Goal: Information Seeking & Learning: Learn about a topic

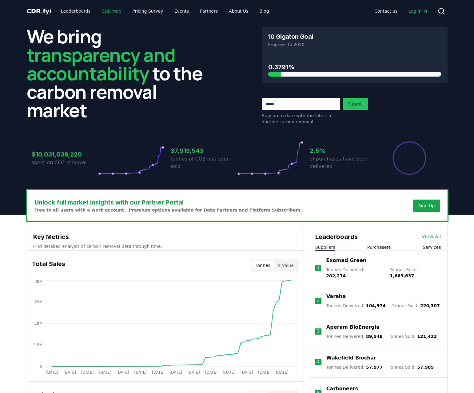
click at [104, 13] on link "CDR Map" at bounding box center [112, 11] width 30 height 11
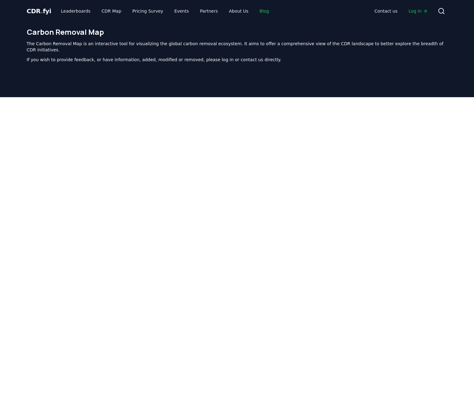
click at [255, 10] on link "Blog" at bounding box center [264, 11] width 19 height 11
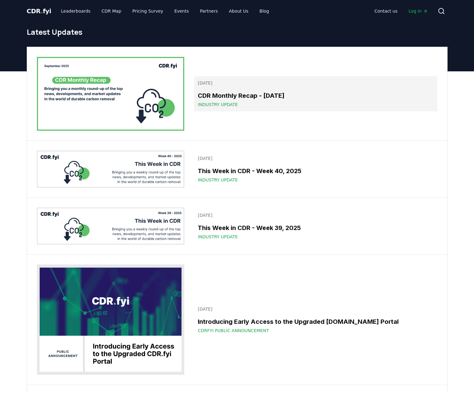
click at [303, 92] on h3 "CDR Monthly Recap - [DATE]" at bounding box center [316, 95] width 236 height 9
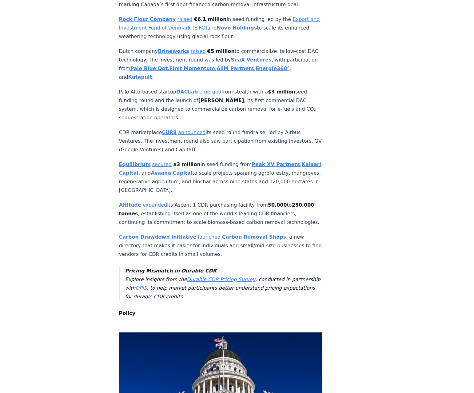
scroll to position [2371, 0]
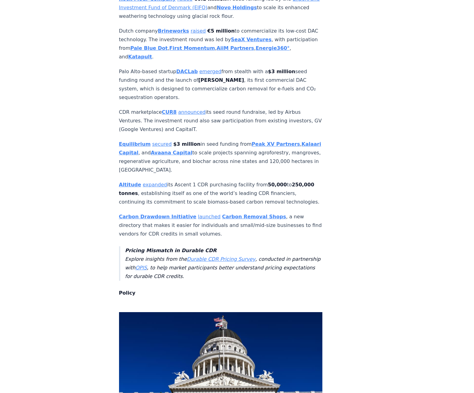
scroll to position [2393, 0]
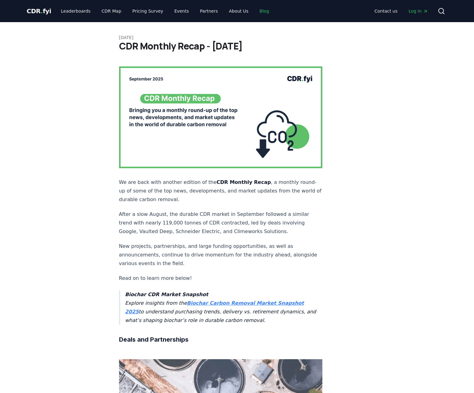
click at [256, 13] on link "Blog" at bounding box center [264, 11] width 19 height 11
click at [66, 12] on link "Leaderboards" at bounding box center [75, 11] width 39 height 11
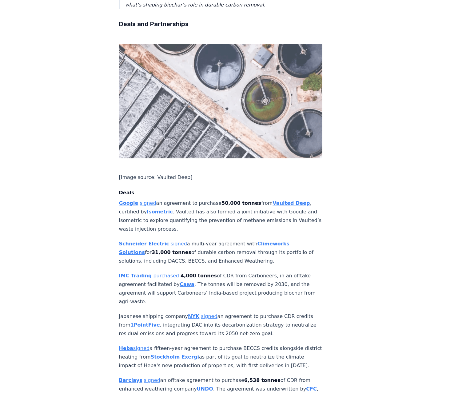
scroll to position [315, 0]
drag, startPoint x: 224, startPoint y: 192, endPoint x: 207, endPoint y: 192, distance: 17.6
click at [207, 199] on p "Google signed an agreement to purchase 50,000 tonnes from Vaulted Deep , certif…" at bounding box center [221, 216] width 204 height 34
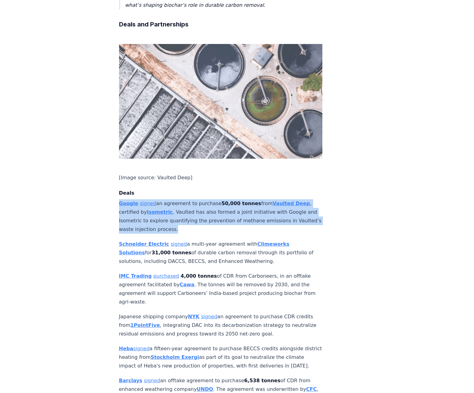
click at [207, 199] on p "Google signed an agreement to purchase 50,000 tonnes from Vaulted Deep , certif…" at bounding box center [221, 216] width 204 height 34
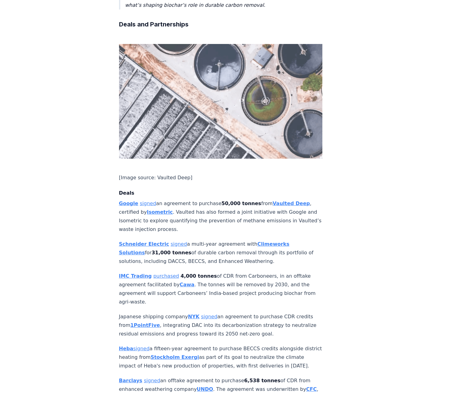
click at [208, 199] on p "Google signed an agreement to purchase 50,000 tonnes from Vaulted Deep , certif…" at bounding box center [221, 216] width 204 height 34
click at [209, 199] on p "Google signed an agreement to purchase 50,000 tonnes from Vaulted Deep , certif…" at bounding box center [221, 216] width 204 height 34
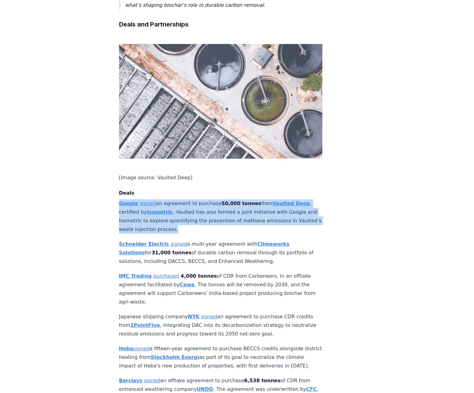
click at [209, 199] on p "Google signed an agreement to purchase 50,000 tonnes from Vaulted Deep , certif…" at bounding box center [221, 216] width 204 height 34
click at [235, 203] on p "Google signed an agreement to purchase 50,000 tonnes from Vaulted Deep , certif…" at bounding box center [221, 216] width 204 height 34
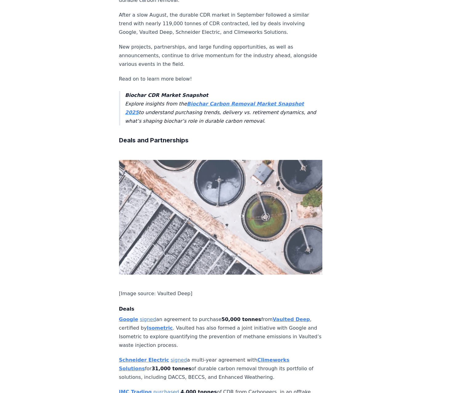
scroll to position [0, 0]
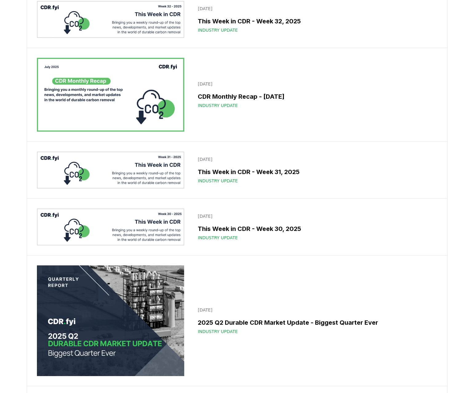
scroll to position [1076, 0]
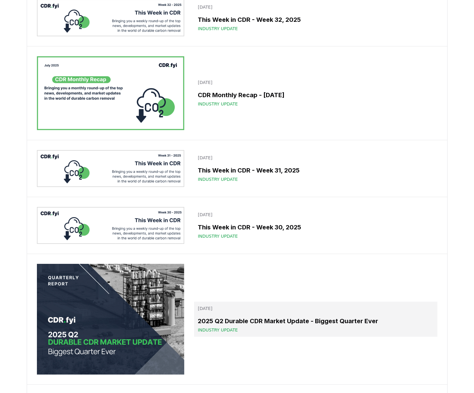
click at [318, 323] on h3 "2025 Q2 Durable CDR Market Update - Biggest Quarter Ever" at bounding box center [316, 321] width 236 height 9
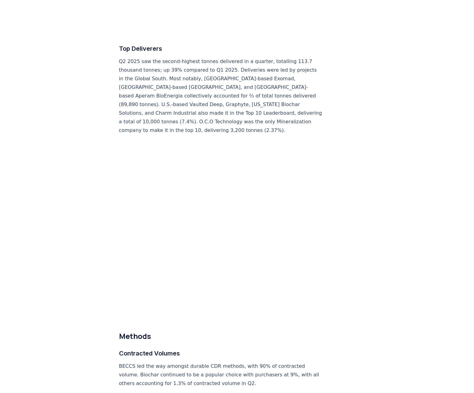
scroll to position [2623, 0]
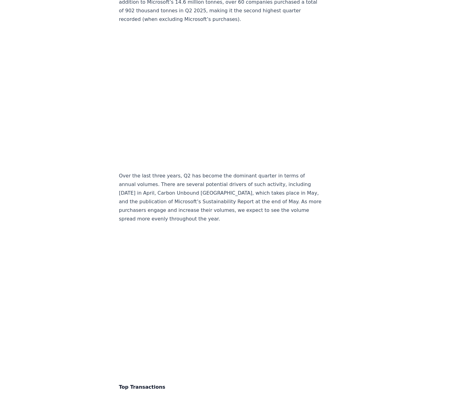
scroll to position [1004, 0]
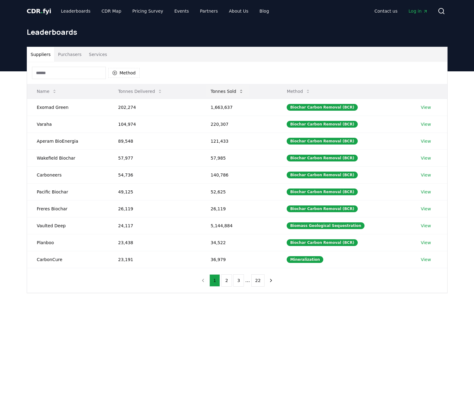
click at [225, 88] on button "Tonnes Sold" at bounding box center [227, 91] width 43 height 12
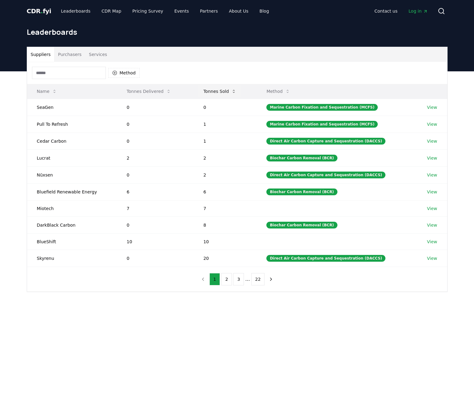
click at [227, 93] on button "Tonnes Sold" at bounding box center [220, 91] width 43 height 12
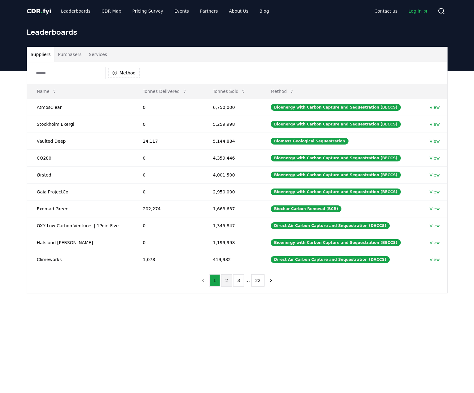
click at [225, 277] on button "2" at bounding box center [226, 281] width 11 height 12
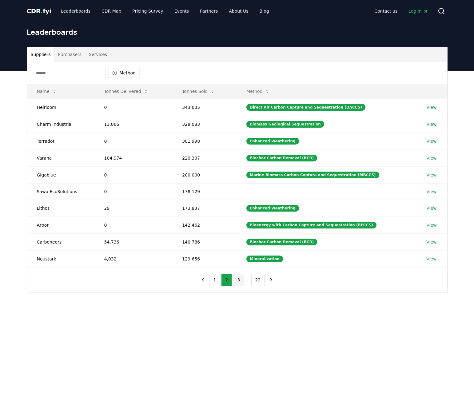
click at [238, 281] on button "3" at bounding box center [238, 280] width 11 height 12
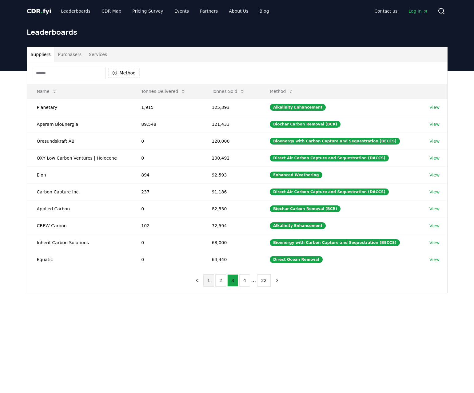
click at [212, 281] on button "1" at bounding box center [208, 281] width 11 height 12
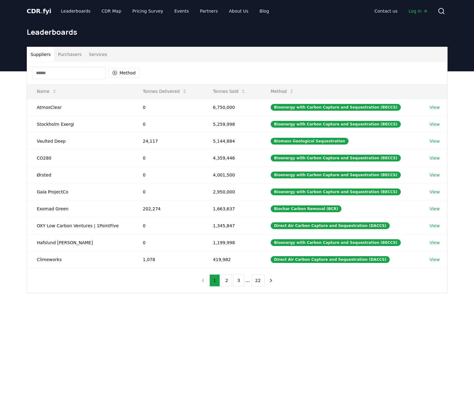
click at [97, 56] on button "Services" at bounding box center [98, 54] width 26 height 15
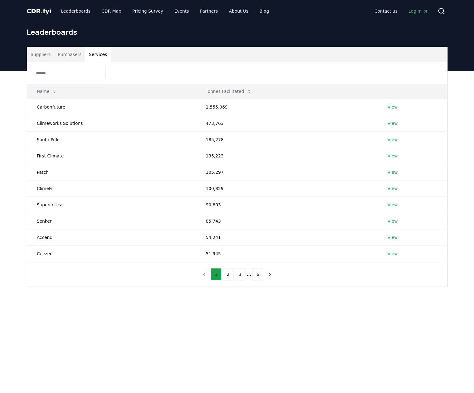
click at [68, 58] on button "Purchasers" at bounding box center [69, 54] width 31 height 15
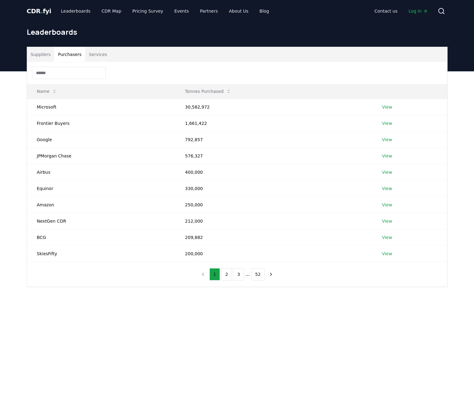
click at [46, 56] on button "Suppliers" at bounding box center [40, 54] width 27 height 15
